Goal: Entertainment & Leisure: Consume media (video, audio)

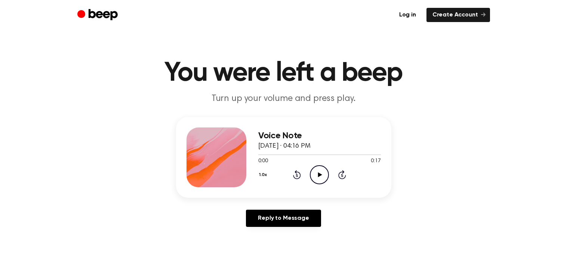
click at [321, 173] on icon "Play Audio" at bounding box center [319, 174] width 19 height 19
click at [318, 172] on icon "Play Audio" at bounding box center [319, 174] width 19 height 19
click at [319, 172] on icon "Play Audio" at bounding box center [319, 174] width 19 height 19
click at [319, 172] on icon "Pause Audio" at bounding box center [319, 174] width 19 height 19
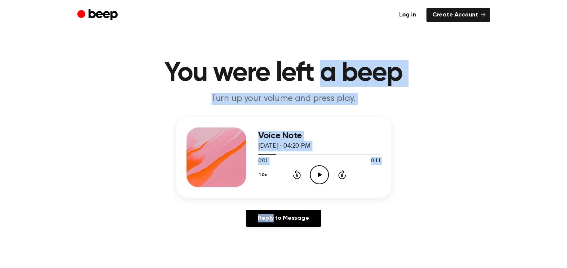
drag, startPoint x: 319, startPoint y: 172, endPoint x: 323, endPoint y: -33, distance: 204.9
click at [325, 172] on icon "Play Audio" at bounding box center [319, 174] width 19 height 19
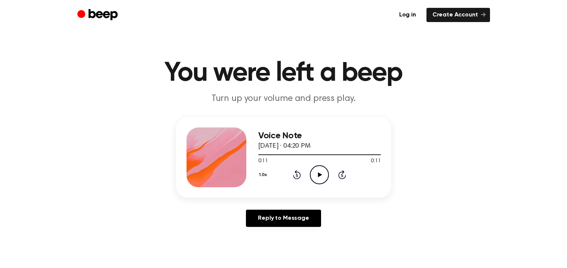
click at [315, 172] on icon "Play Audio" at bounding box center [319, 174] width 19 height 19
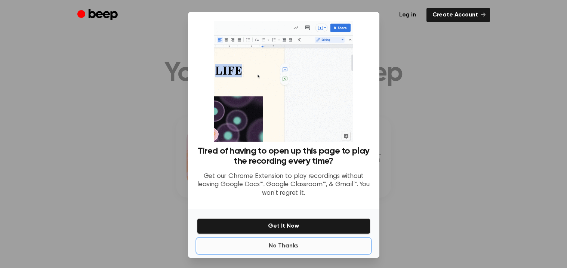
click at [288, 252] on button "No Thanks" at bounding box center [283, 246] width 173 height 15
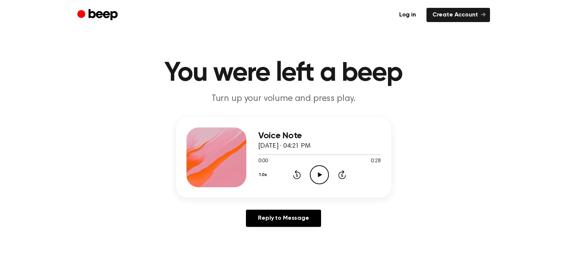
click at [325, 173] on icon "Play Audio" at bounding box center [319, 174] width 19 height 19
click at [320, 175] on icon at bounding box center [320, 174] width 4 height 5
click at [310, 172] on icon "Play Audio" at bounding box center [319, 174] width 19 height 19
click at [317, 173] on icon "Play Audio" at bounding box center [319, 174] width 19 height 19
click at [320, 172] on icon "Play Audio" at bounding box center [319, 174] width 19 height 19
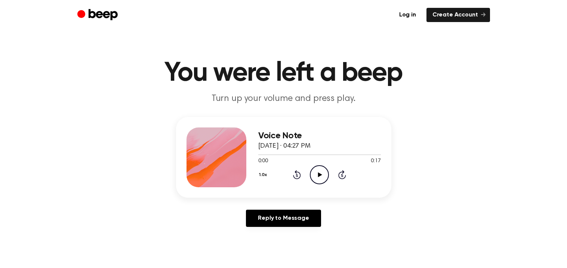
click at [307, 170] on div "1.0x Rewind 5 seconds Play Audio Skip 5 seconds" at bounding box center [319, 174] width 123 height 19
click at [313, 171] on icon "Play Audio" at bounding box center [319, 174] width 19 height 19
